Goal: Information Seeking & Learning: Compare options

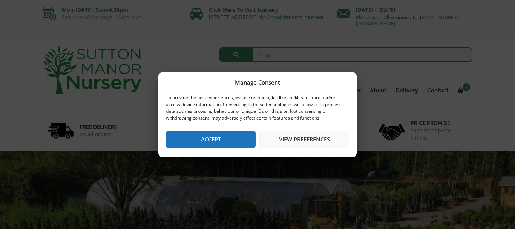
click at [233, 138] on button "Accept" at bounding box center [211, 139] width 90 height 17
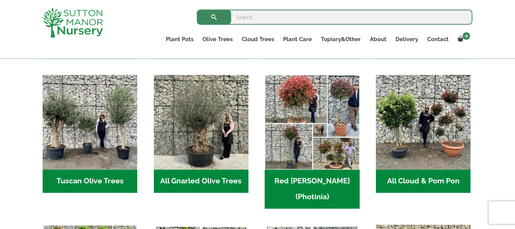
scroll to position [411, 0]
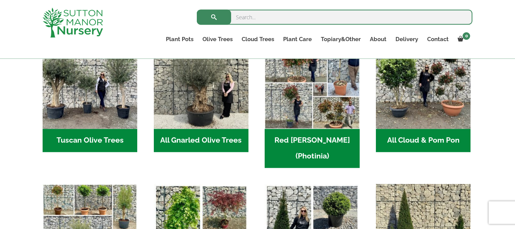
click at [99, 129] on h2 "Tuscan Olive Trees (5)" at bounding box center [90, 140] width 95 height 23
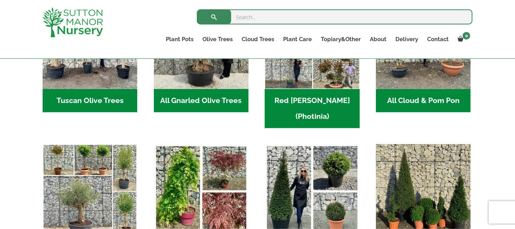
scroll to position [449, 0]
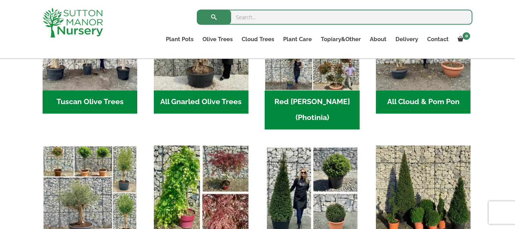
click at [213, 171] on img "Visit product category Acers" at bounding box center [200, 192] width 99 height 99
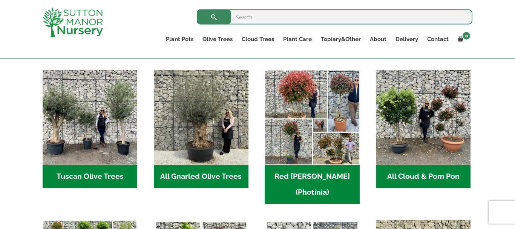
scroll to position [339, 0]
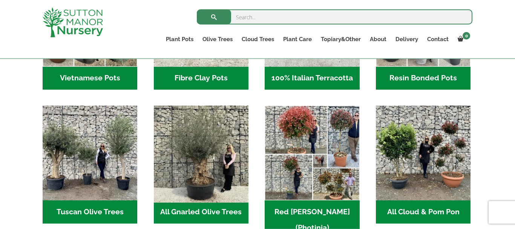
click at [214, 169] on img "Visit product category All Gnarled Olive Trees" at bounding box center [200, 152] width 99 height 99
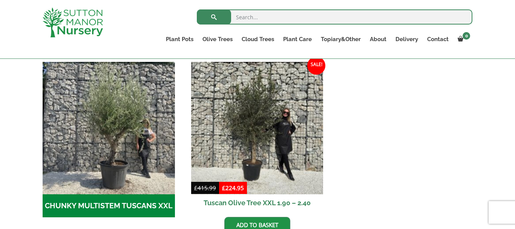
scroll to position [215, 0]
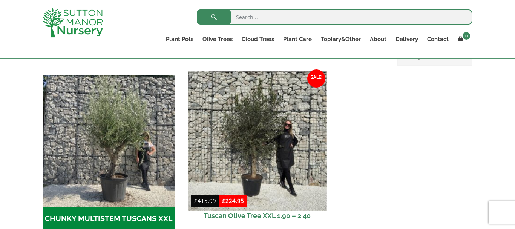
click at [259, 134] on img at bounding box center [257, 140] width 139 height 139
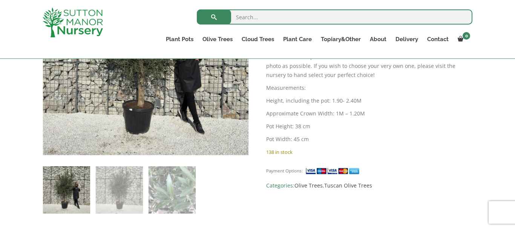
scroll to position [237, 0]
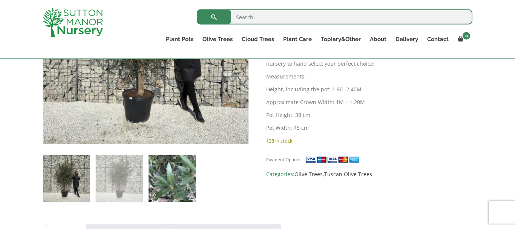
drag, startPoint x: 104, startPoint y: 190, endPoint x: 160, endPoint y: 177, distance: 57.6
click at [104, 190] on img at bounding box center [119, 178] width 47 height 47
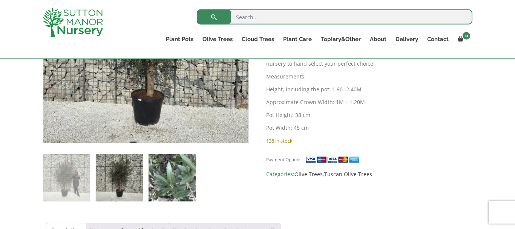
click at [171, 187] on img at bounding box center [171, 177] width 47 height 47
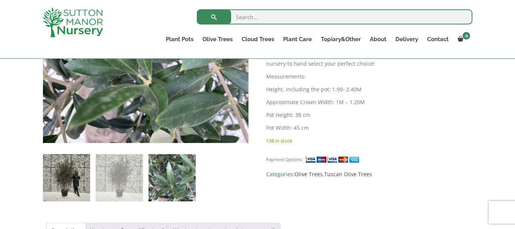
click at [73, 176] on img at bounding box center [66, 177] width 47 height 47
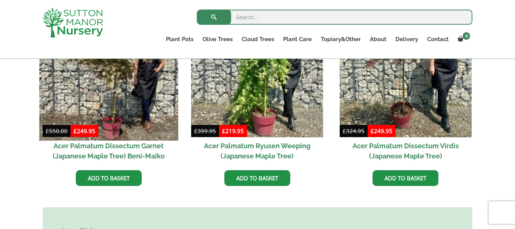
scroll to position [251, 0]
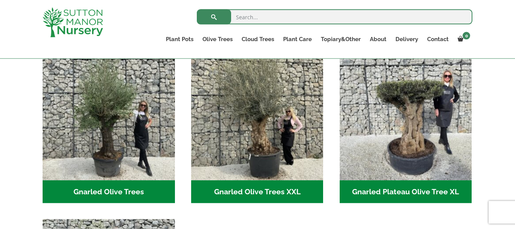
scroll to position [133, 0]
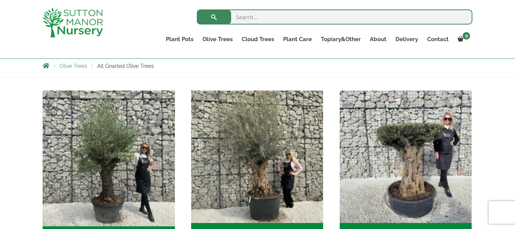
click at [87, 153] on img "Visit product category Gnarled Olive Trees" at bounding box center [108, 156] width 139 height 139
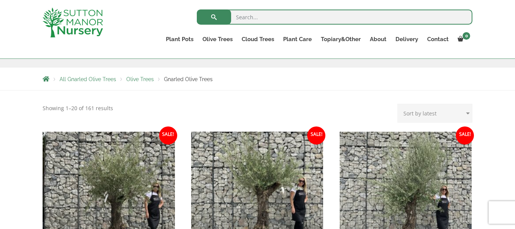
scroll to position [114, 0]
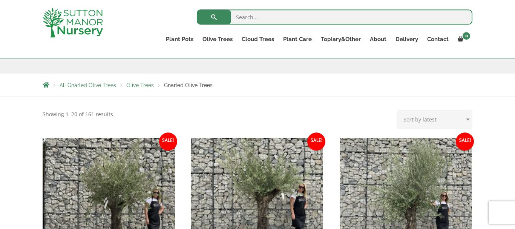
click at [397, 110] on select "Sort by popularity Sort by latest Sort by price: low to high Sort by price: hig…" at bounding box center [434, 119] width 75 height 19
select select "price"
click option "Sort by price: low to high" at bounding box center [0, 0] width 0 height 0
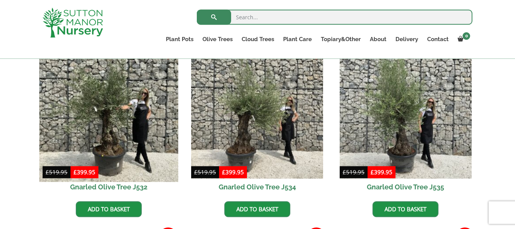
scroll to position [217, 0]
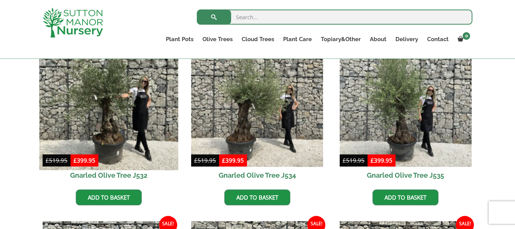
click at [107, 102] on img at bounding box center [108, 100] width 139 height 139
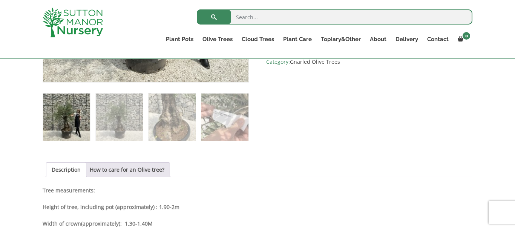
scroll to position [287, 0]
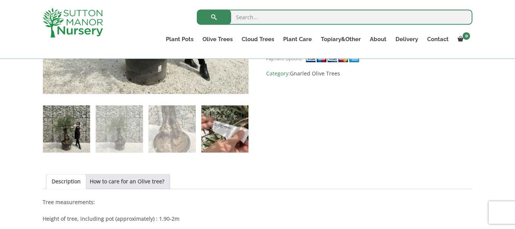
click at [239, 128] on img at bounding box center [224, 128] width 47 height 47
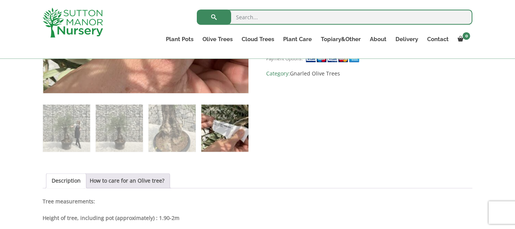
drag, startPoint x: 83, startPoint y: 129, endPoint x: 110, endPoint y: 39, distance: 94.1
click at [83, 127] on img at bounding box center [66, 127] width 47 height 47
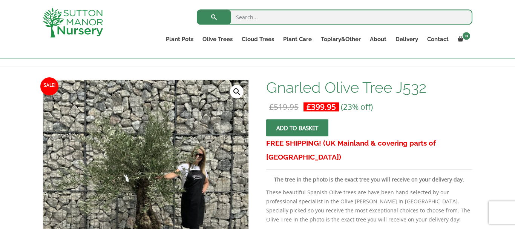
scroll to position [56, 0]
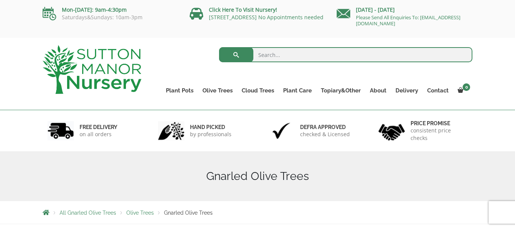
select select "price"
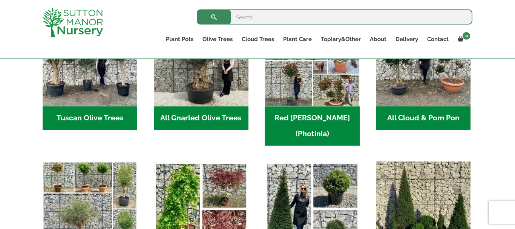
scroll to position [455, 0]
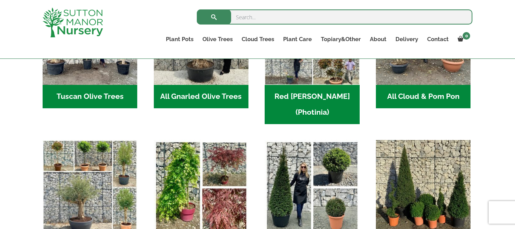
click at [80, 89] on h2 "Tuscan Olive Trees (5)" at bounding box center [90, 96] width 95 height 23
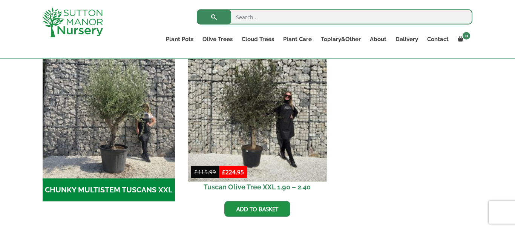
scroll to position [231, 0]
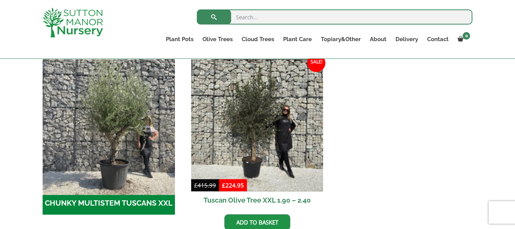
click at [118, 106] on img "Visit product category CHUNKY MULTISTEM TUSCANS XXL" at bounding box center [108, 125] width 139 height 139
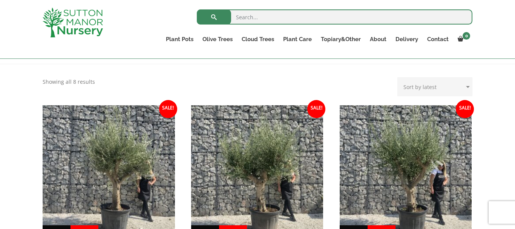
scroll to position [179, 0]
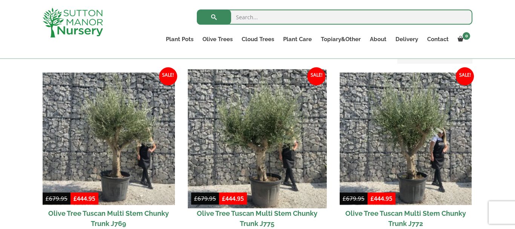
click at [289, 118] on img at bounding box center [257, 138] width 139 height 139
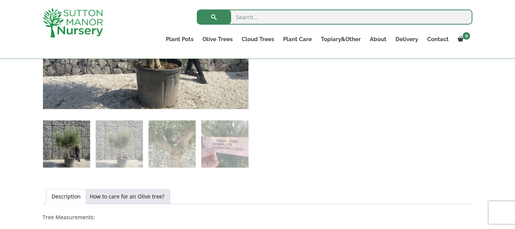
scroll to position [281, 0]
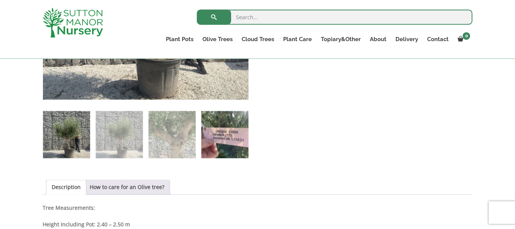
click at [228, 137] on img at bounding box center [224, 134] width 47 height 47
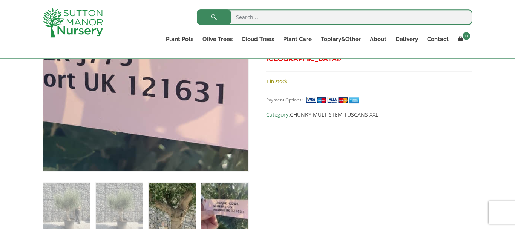
scroll to position [243, 0]
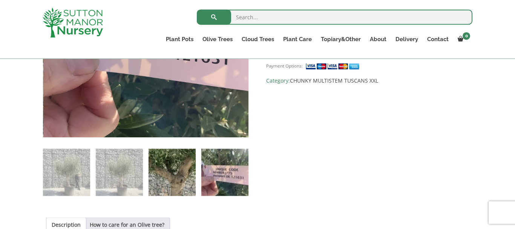
click at [187, 182] on img at bounding box center [171, 171] width 47 height 47
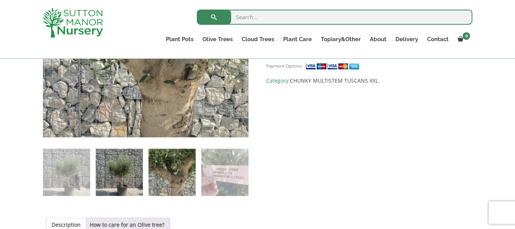
click at [115, 169] on img at bounding box center [119, 171] width 47 height 47
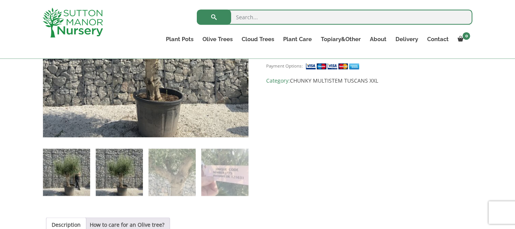
click at [59, 175] on img at bounding box center [66, 171] width 47 height 47
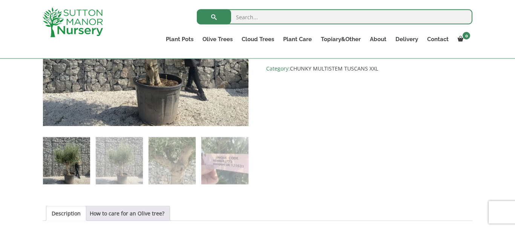
scroll to position [262, 0]
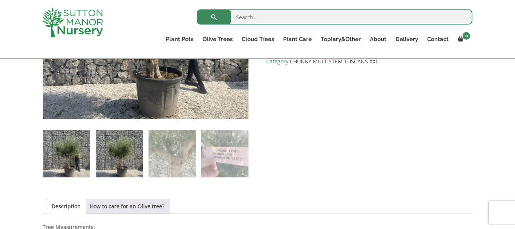
click at [119, 167] on img at bounding box center [119, 153] width 47 height 47
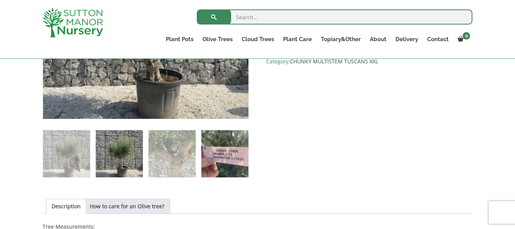
click at [218, 162] on img at bounding box center [224, 153] width 47 height 47
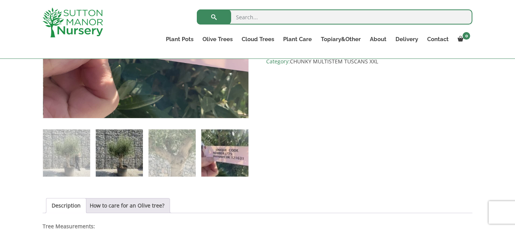
click at [139, 163] on img at bounding box center [119, 152] width 47 height 47
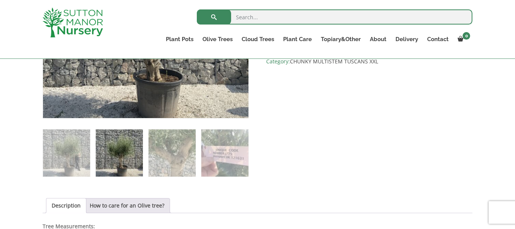
click at [197, 156] on ol at bounding box center [146, 147] width 206 height 58
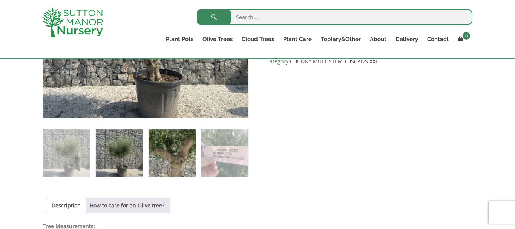
click at [178, 159] on img at bounding box center [171, 152] width 47 height 47
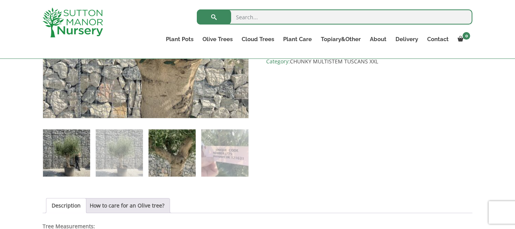
click at [87, 146] on img at bounding box center [66, 152] width 47 height 47
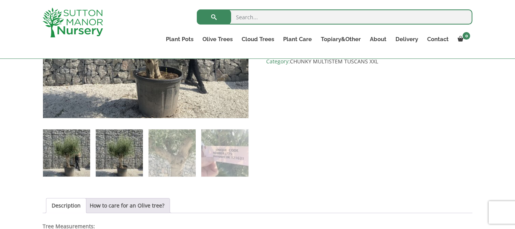
click at [107, 166] on img at bounding box center [119, 152] width 47 height 47
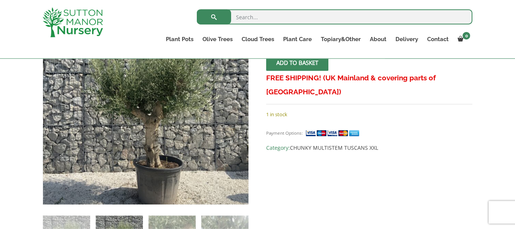
scroll to position [53, 0]
